Goal: Find specific fact: Find specific fact

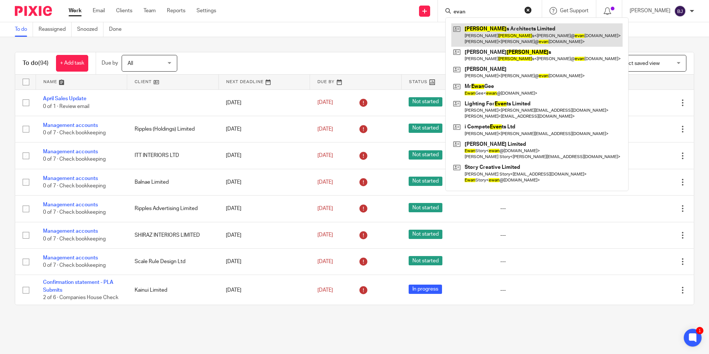
type input "evan"
click at [519, 40] on link at bounding box center [536, 34] width 171 height 23
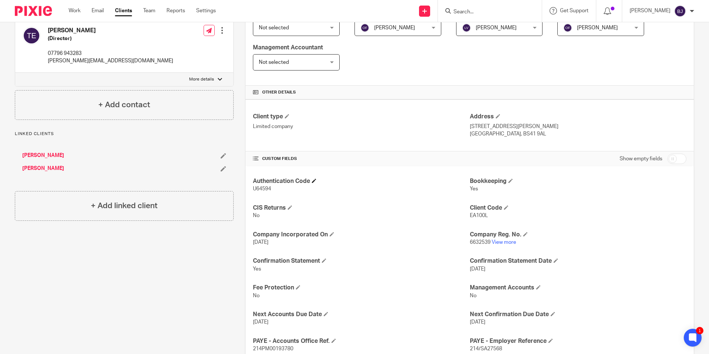
scroll to position [148, 0]
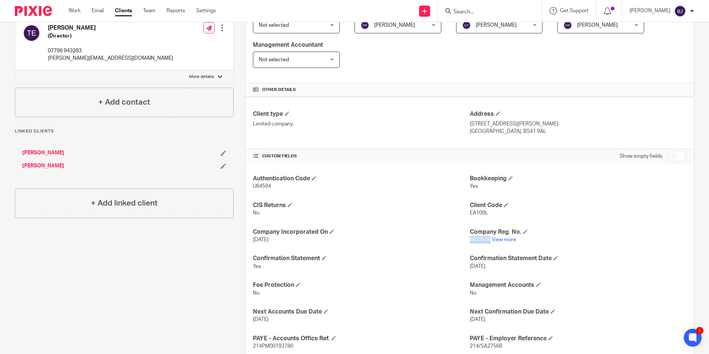
drag, startPoint x: 487, startPoint y: 240, endPoint x: 465, endPoint y: 246, distance: 23.2
click at [465, 246] on div "Authentication Code U64594 Bookkeeping Yes CIS Returns No Client Code EA100L Co…" at bounding box center [470, 342] width 449 height 357
drag, startPoint x: 465, startPoint y: 246, endPoint x: 582, endPoint y: 218, distance: 120.7
click at [605, 202] on h4 "Client Code" at bounding box center [578, 205] width 217 height 8
drag, startPoint x: 488, startPoint y: 239, endPoint x: 466, endPoint y: 242, distance: 21.6
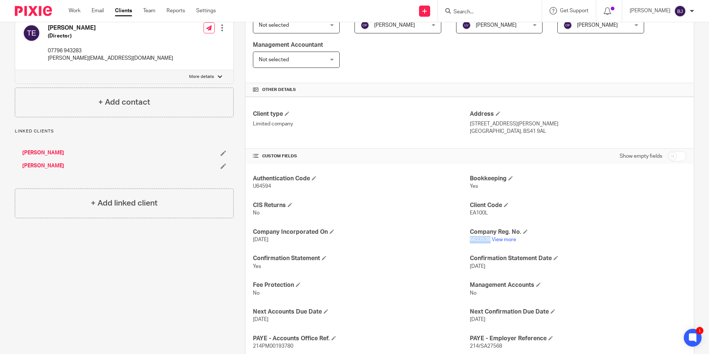
click at [470, 242] on p "6632539 View more" at bounding box center [578, 239] width 217 height 7
copy span "6632539"
